Goal: Check status

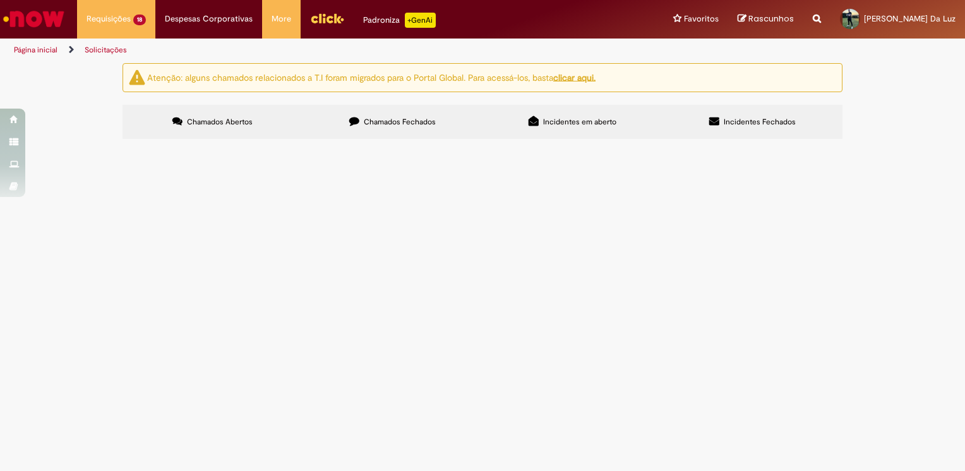
click at [0, 0] on span "Aquisição emergencial conforme proposta." at bounding box center [0, 0] width 0 height 0
click at [0, 0] on span "Tratamento de RC Emergencial D+1" at bounding box center [0, 0] width 0 height 0
click at [0, 0] on span "Aquisição emergencial conforme proposta." at bounding box center [0, 0] width 0 height 0
click at [0, 0] on span "Tratamento de RC Emergencial D+1" at bounding box center [0, 0] width 0 height 0
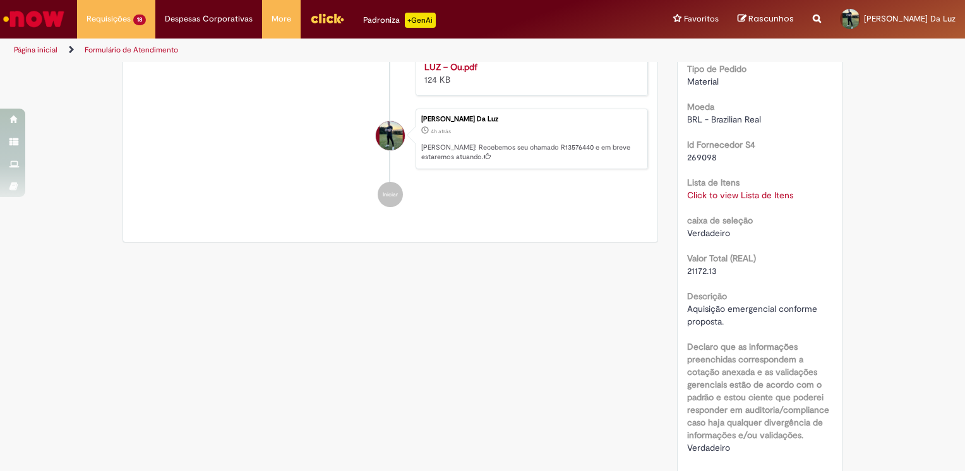
scroll to position [324, 0]
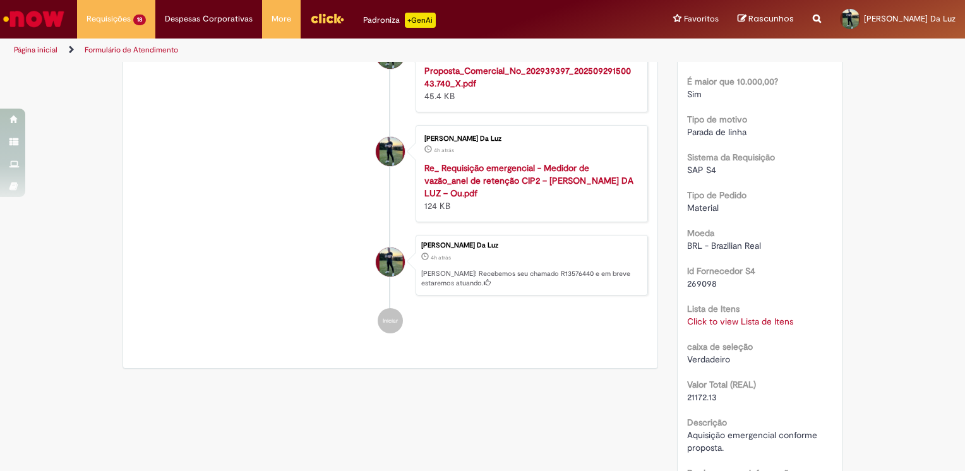
click at [716, 320] on link "Click to view Lista de Itens" at bounding box center [740, 321] width 106 height 11
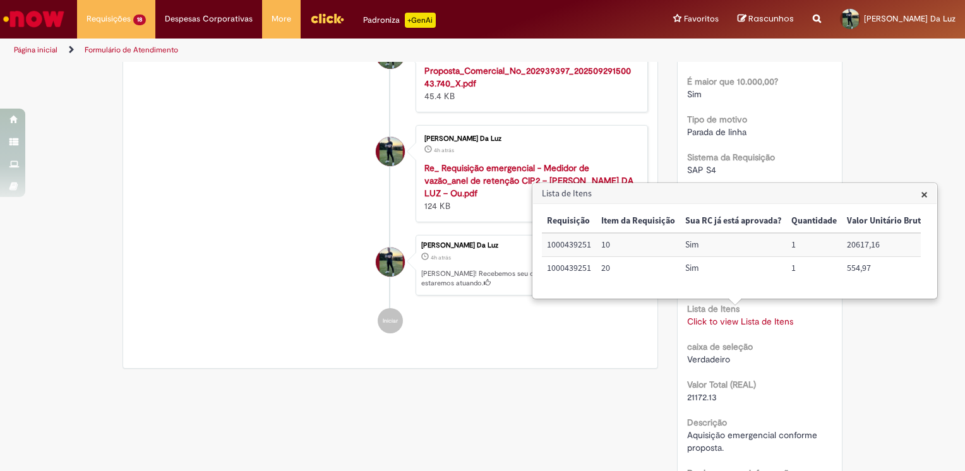
click at [566, 246] on td "1000439251" at bounding box center [569, 244] width 54 height 23
copy td "1000439251"
click at [924, 198] on span "×" at bounding box center [924, 194] width 7 height 17
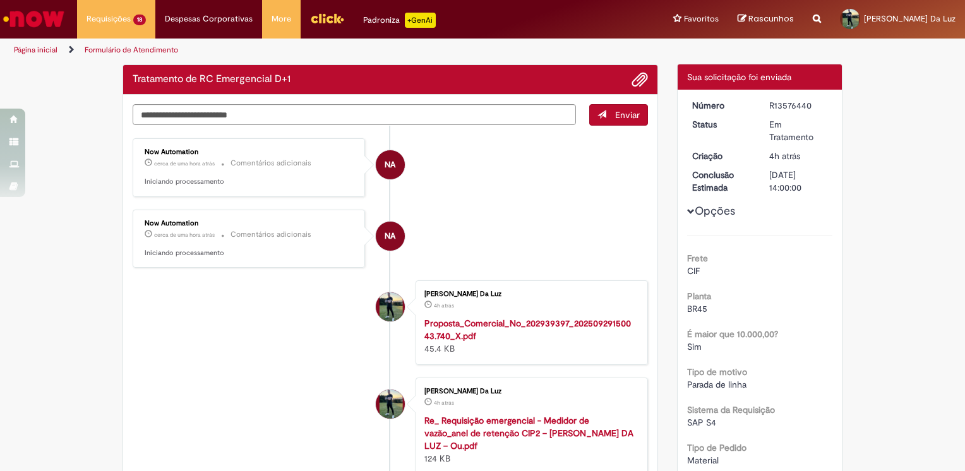
scroll to position [0, 0]
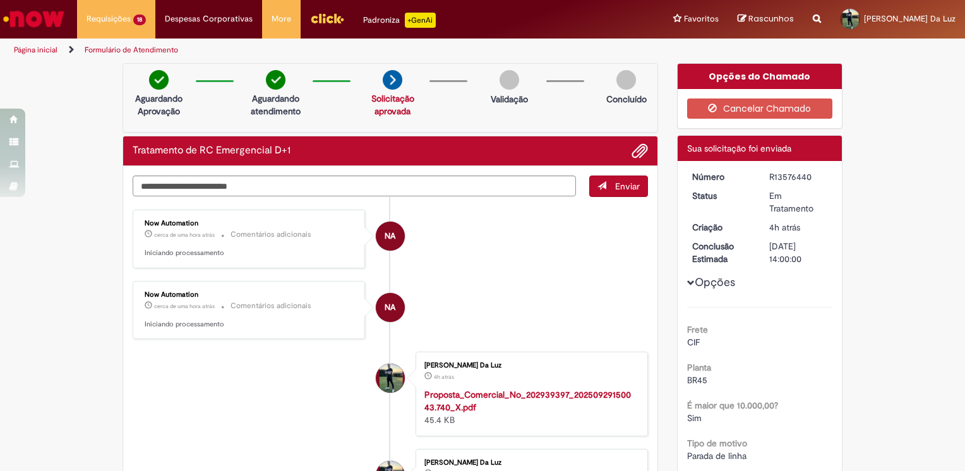
click at [467, 232] on li "NA Now Automation cerca de uma hora atrás cerca de uma hora atrás Comentários a…" at bounding box center [390, 239] width 515 height 59
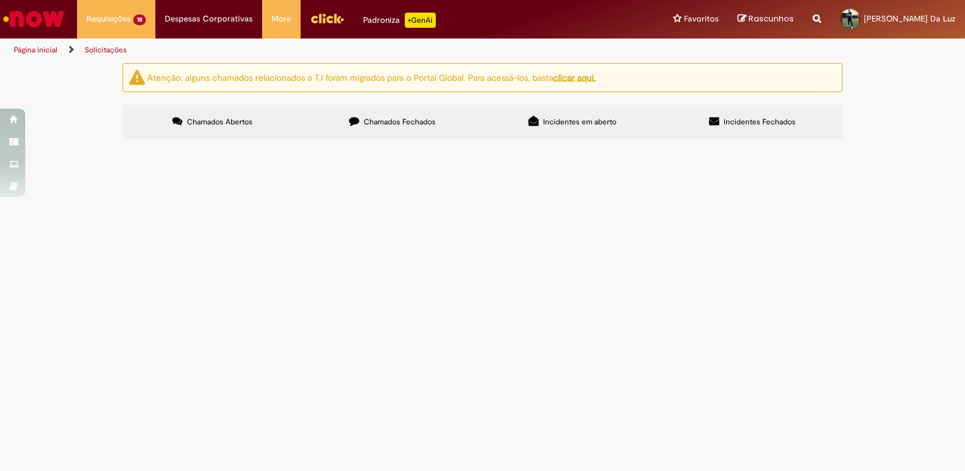
click at [0, 0] on span "Tratamento de RC Emergencial D+1" at bounding box center [0, 0] width 0 height 0
click at [0, 0] on td "Tratamento de RC Emergencial D+1" at bounding box center [0, 0] width 0 height 0
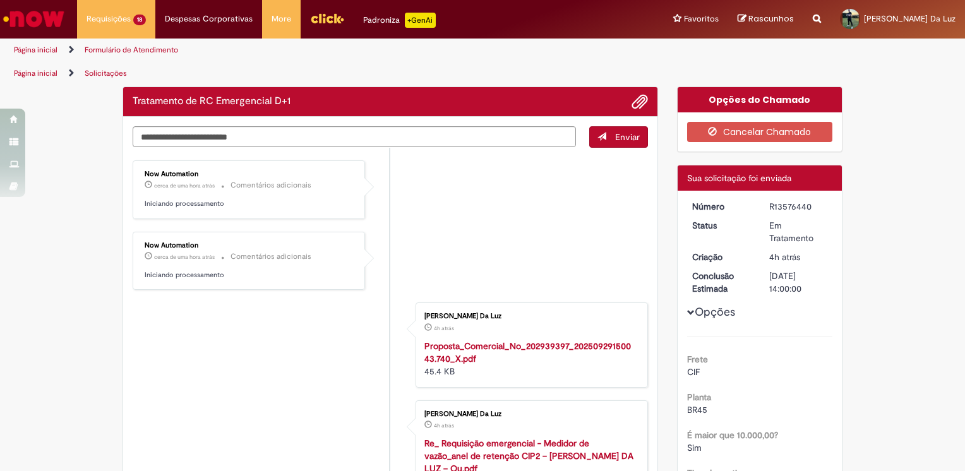
click at [215, 242] on div "Now Automation" at bounding box center [250, 246] width 210 height 8
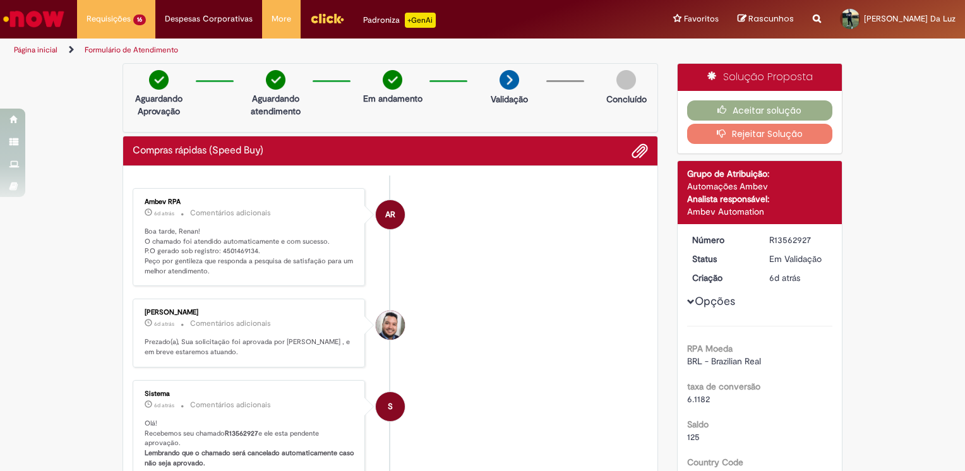
click at [268, 269] on p "Boa tarde, Renan! O chamado foi atendido automaticamente e com sucesso. P.O ger…" at bounding box center [250, 252] width 210 height 50
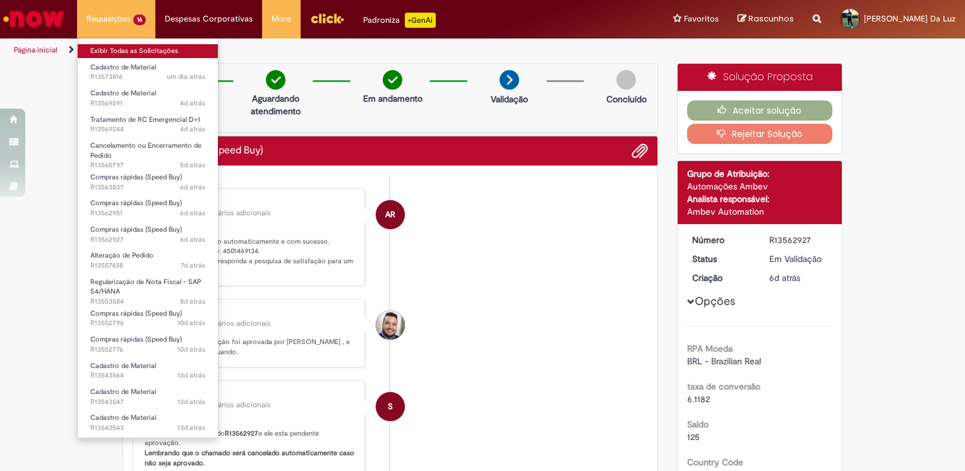
click at [119, 46] on link "Exibir Todas as Solicitações" at bounding box center [148, 51] width 140 height 14
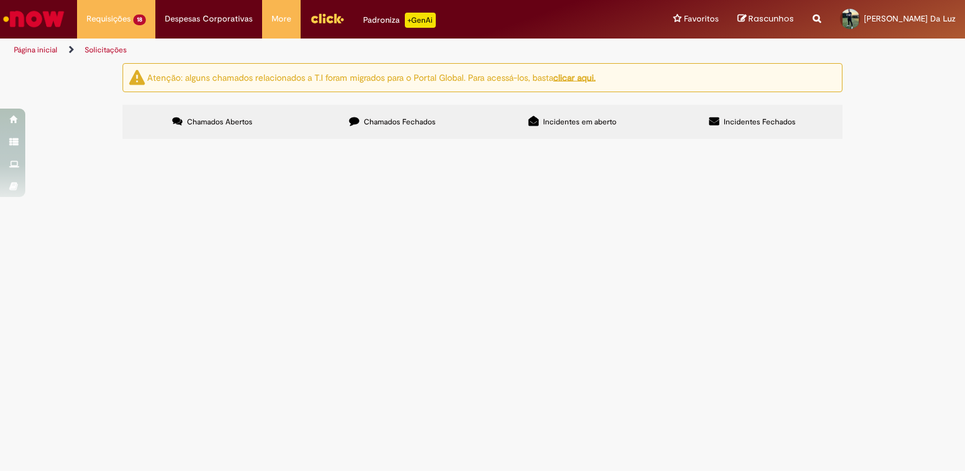
click at [359, 287] on main "Solicitações Atenção: alguns chamados relacionados a T.I foram migrados para o …" at bounding box center [482, 267] width 965 height 409
click at [64, 143] on div "Atenção: alguns chamados relacionados a T.I foram migrados para o Portal Global…" at bounding box center [482, 103] width 965 height 80
click at [0, 0] on span "Aquisição conforme cotação" at bounding box center [0, 0] width 0 height 0
click at [0, 0] on span "Compras rápidas (Speed Buy)" at bounding box center [0, 0] width 0 height 0
click at [258, 239] on main "Solicitações Atenção: alguns chamados relacionados a T.I foram migrados para o …" at bounding box center [482, 267] width 965 height 409
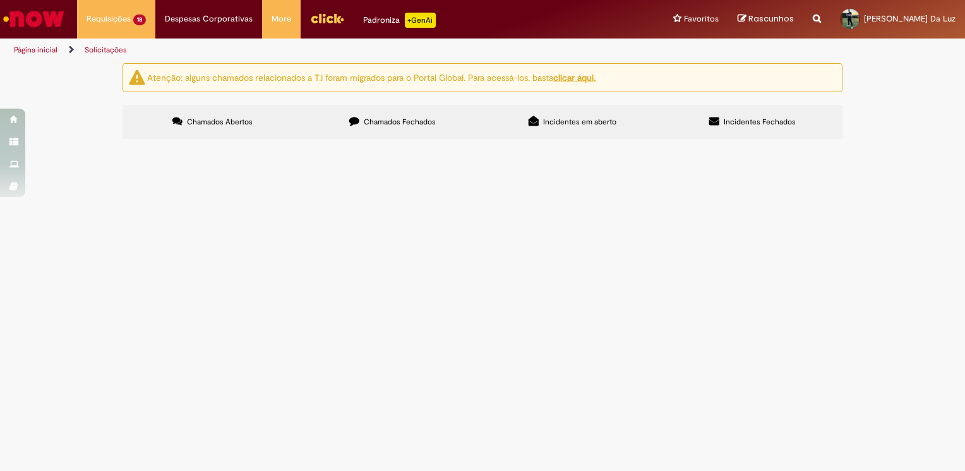
click at [0, 0] on span "Tratamento de RC Emergencial D+1" at bounding box center [0, 0] width 0 height 0
